Goal: Task Accomplishment & Management: Manage account settings

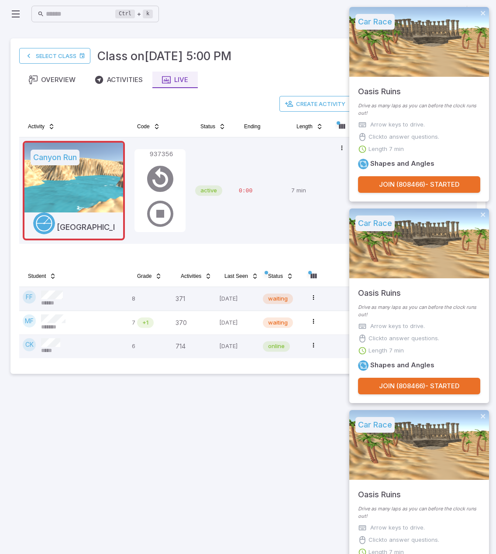
click at [194, 502] on main "Select Class Class on [DATE] 5:00 PM Overview Activities Live Create Activity J…" at bounding box center [248, 291] width 496 height 526
click at [64, 51] on link "Select Class" at bounding box center [54, 56] width 71 height 16
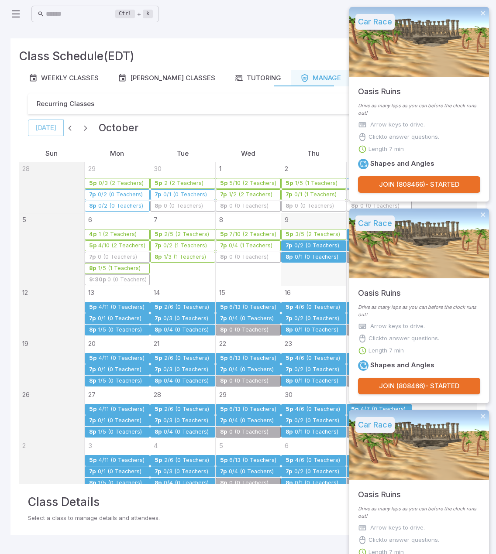
click at [19, 19] on icon at bounding box center [15, 14] width 10 height 10
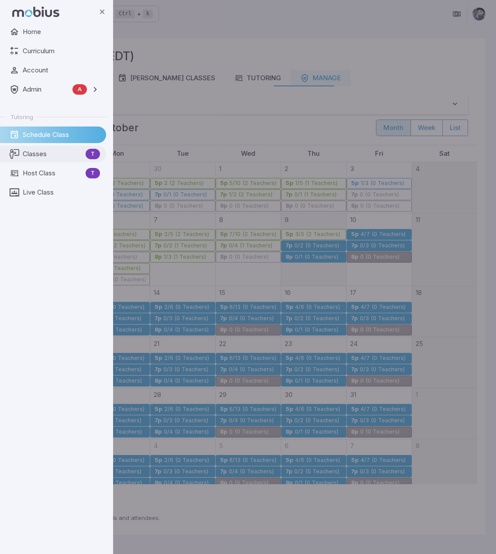
click at [48, 157] on span "Classes" at bounding box center [52, 154] width 59 height 10
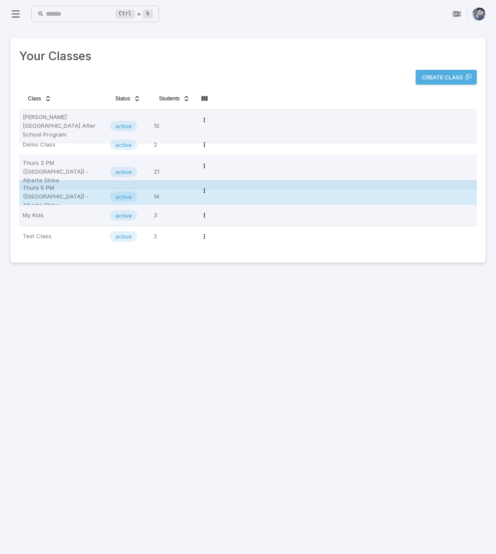
click at [63, 191] on p "Thurs 5 PM ([GEOGRAPHIC_DATA]) - Alberta Strike" at bounding box center [63, 197] width 80 height 26
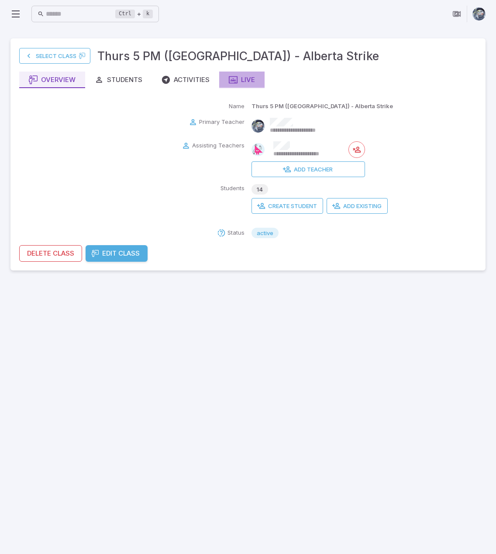
click at [233, 82] on icon "button" at bounding box center [233, 79] width 9 height 9
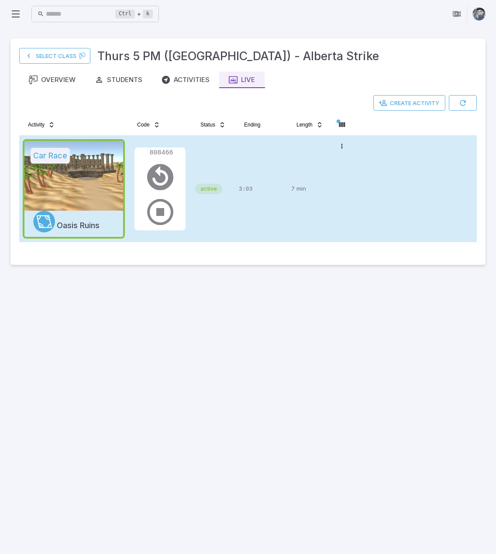
click at [262, 217] on div "3:03" at bounding box center [261, 188] width 45 height 99
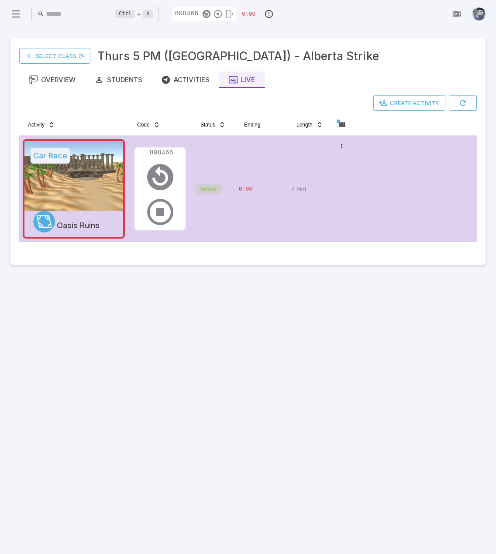
click at [198, 91] on div "Select Class Thurs 5 PM ([GEOGRAPHIC_DATA]) - [GEOGRAPHIC_DATA] Strike Overview…" at bounding box center [247, 151] width 457 height 209
click at [194, 84] on div "Activities" at bounding box center [185, 80] width 48 height 10
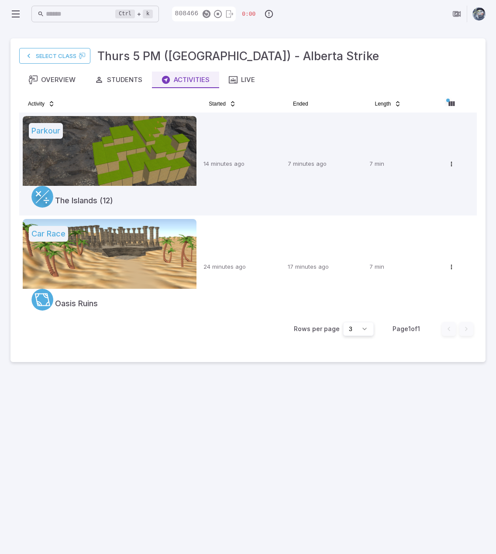
click at [336, 442] on main "Select Class Thurs 5 PM (MT) - [GEOGRAPHIC_DATA] Strike Overview Students Activ…" at bounding box center [248, 291] width 496 height 526
click at [248, 73] on button "Live" at bounding box center [241, 80] width 45 height 17
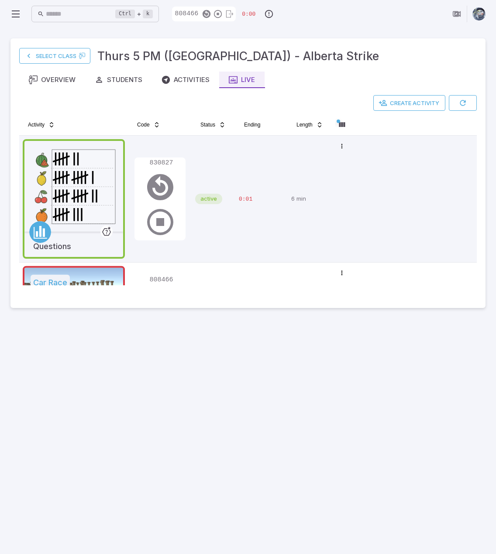
click at [316, 397] on main "Select Class Thurs 5 PM (MT) - [GEOGRAPHIC_DATA] Strike Overview Students Activ…" at bounding box center [248, 291] width 496 height 526
click at [234, 13] on icon "button" at bounding box center [229, 14] width 10 height 10
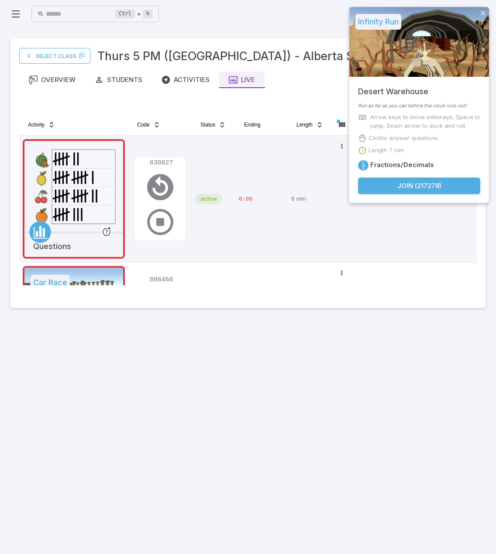
click at [405, 391] on main "Select Class Thurs 5 PM (MT) - [GEOGRAPHIC_DATA] Strike Overview Students Activ…" at bounding box center [248, 291] width 496 height 526
